Goal: Navigation & Orientation: Understand site structure

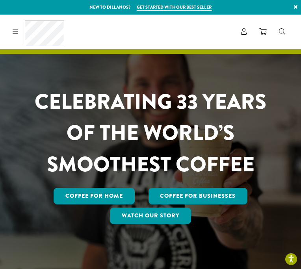
click at [17, 31] on icon at bounding box center [16, 31] width 6 height 6
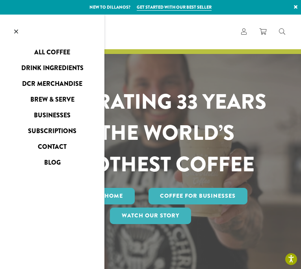
click at [17, 31] on icon at bounding box center [16, 31] width 4 height 6
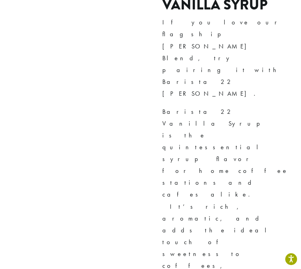
scroll to position [2099, 0]
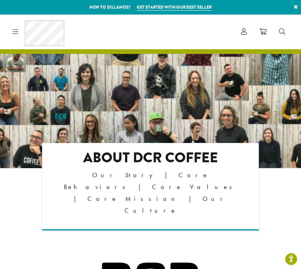
click at [142, 177] on p "Our Story | Core Behaviors | Core Values | Core Mission | Our Culture" at bounding box center [150, 193] width 187 height 47
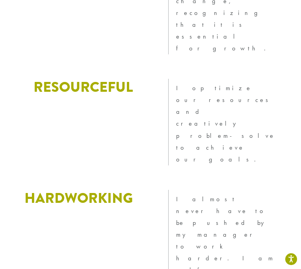
scroll to position [1739, 0]
